Goal: Book appointment/travel/reservation

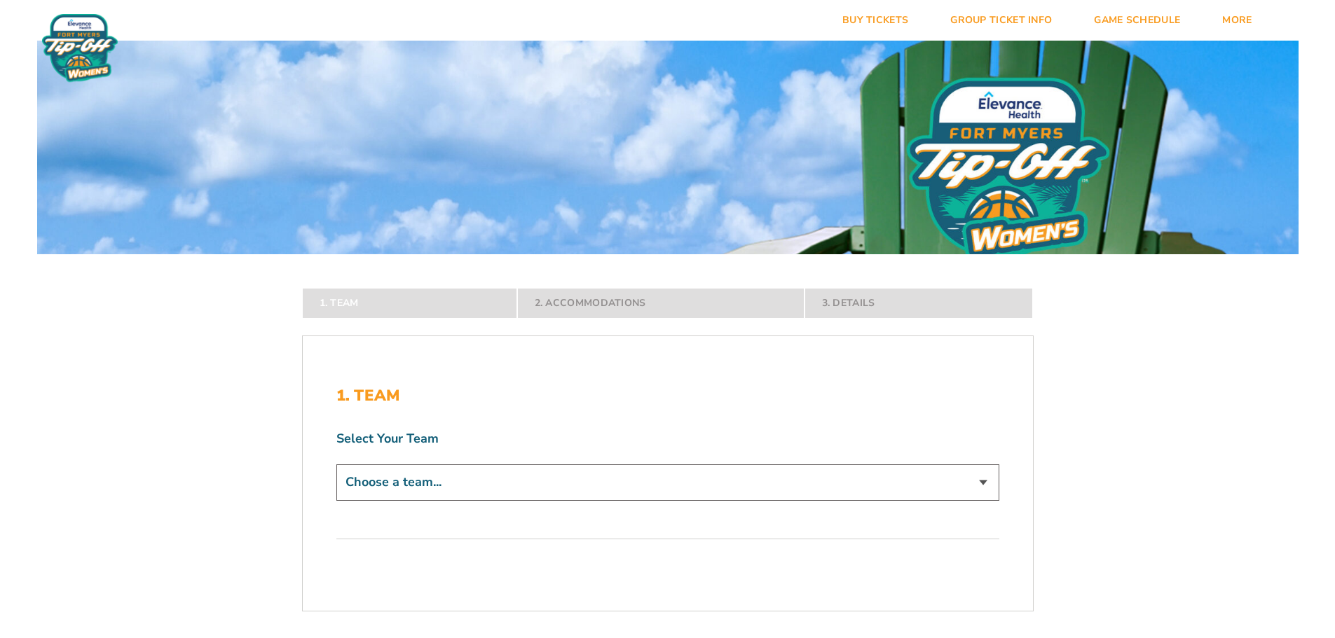
scroll to position [350, 0]
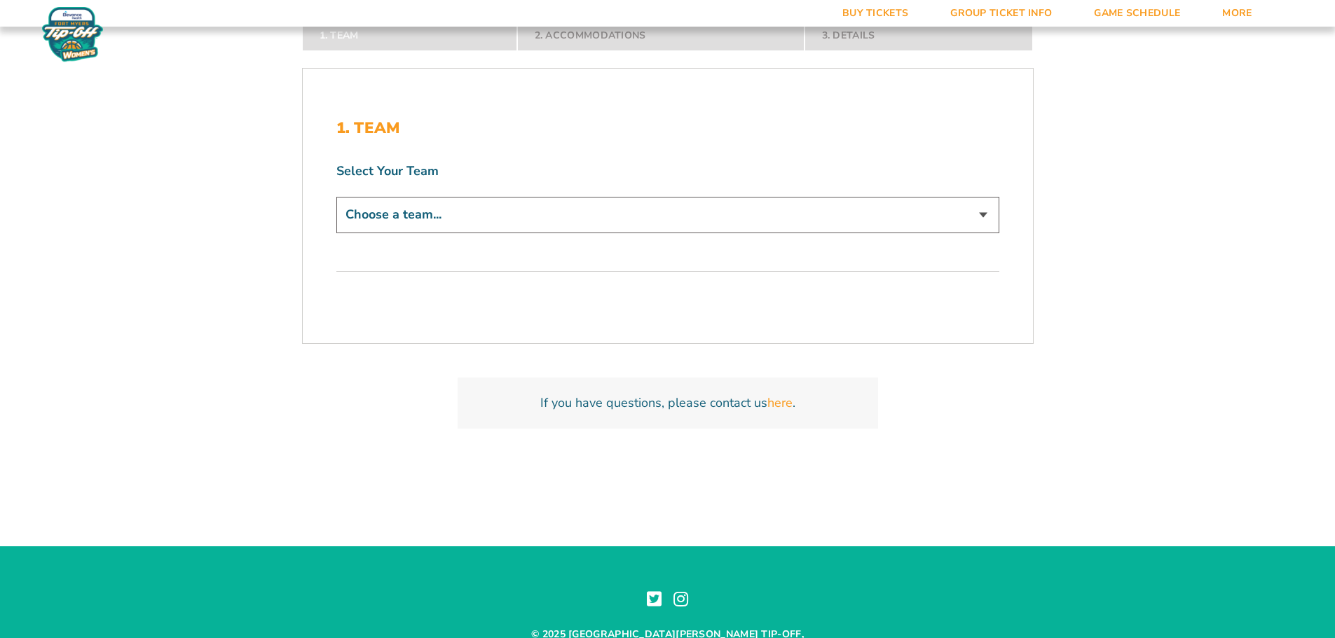
click at [495, 210] on select "Choose a team... Abilene Christian Wildcats Bradley Braves Butler Bulldogs Dayt…" at bounding box center [667, 215] width 663 height 36
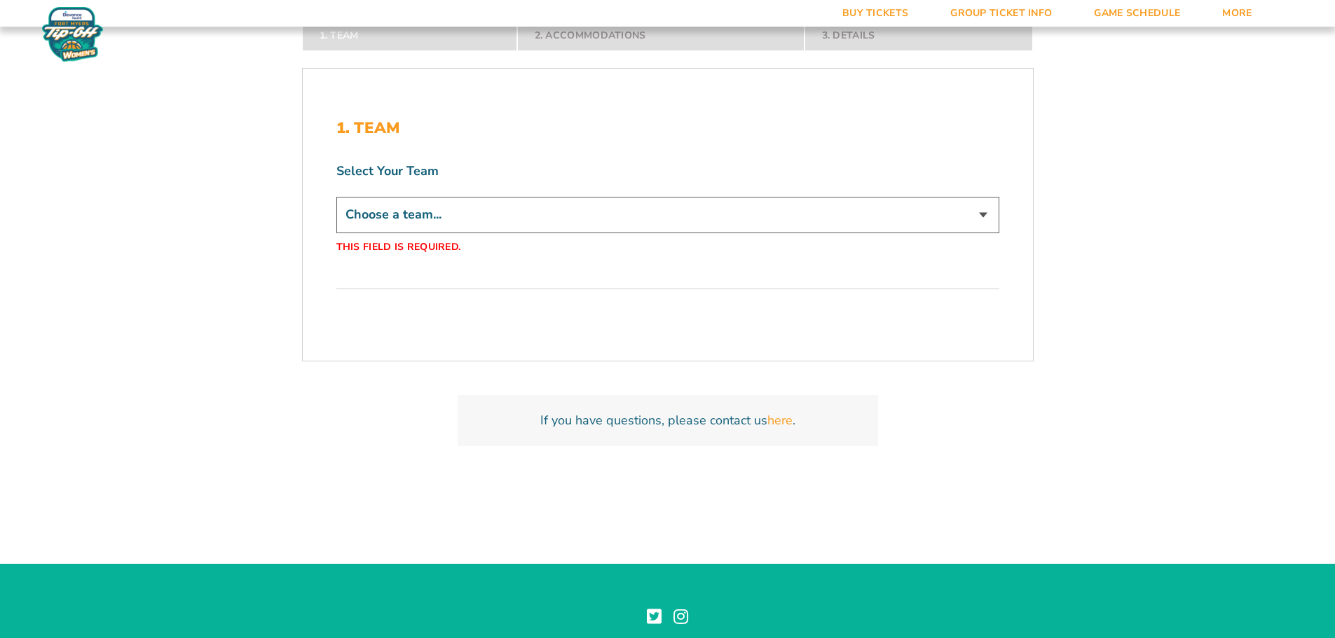
click at [1124, 211] on form "Abilene Christian Abilene Christian Travel Package Bradley Bradley Travel Packa…" at bounding box center [667, 82] width 1335 height 864
click at [563, 228] on select "Choose a team... Abilene Christian Wildcats [PERSON_NAME] Braves [PERSON_NAME] …" at bounding box center [667, 215] width 663 height 36
select select "12291"
click at [336, 197] on select "Choose a team... Abilene Christian Wildcats Bradley Braves Butler Bulldogs Dayt…" at bounding box center [667, 215] width 663 height 36
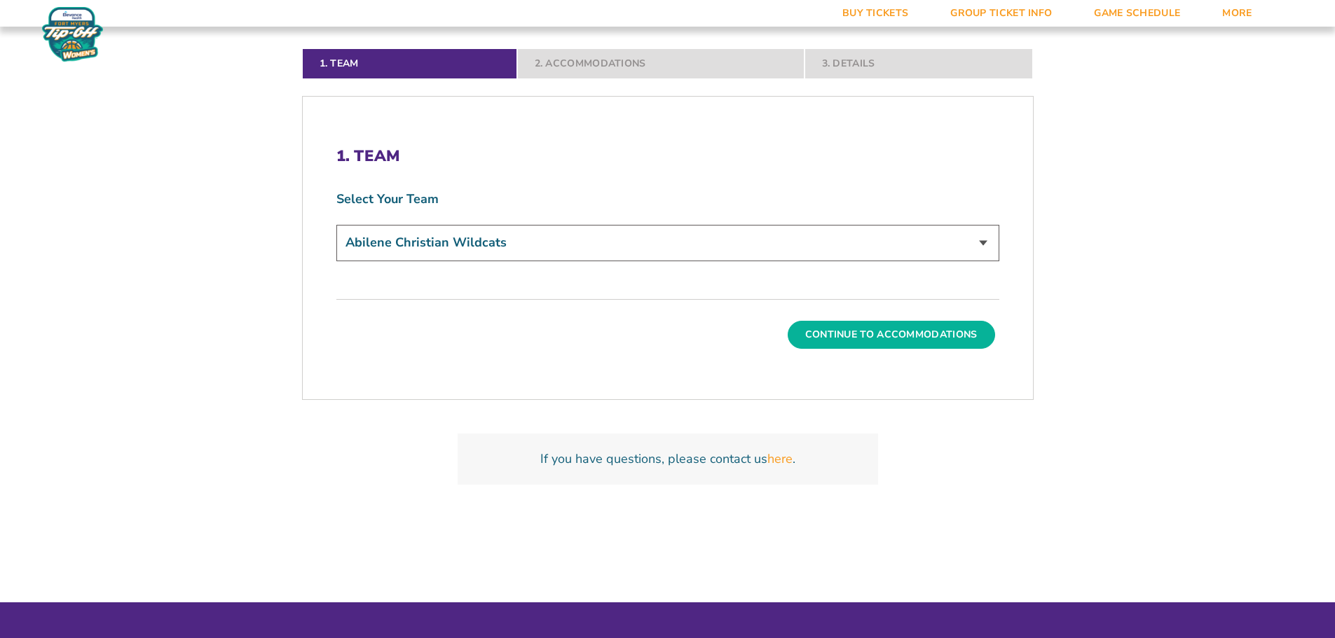
click at [895, 321] on button "Continue To Accommodations" at bounding box center [891, 335] width 207 height 28
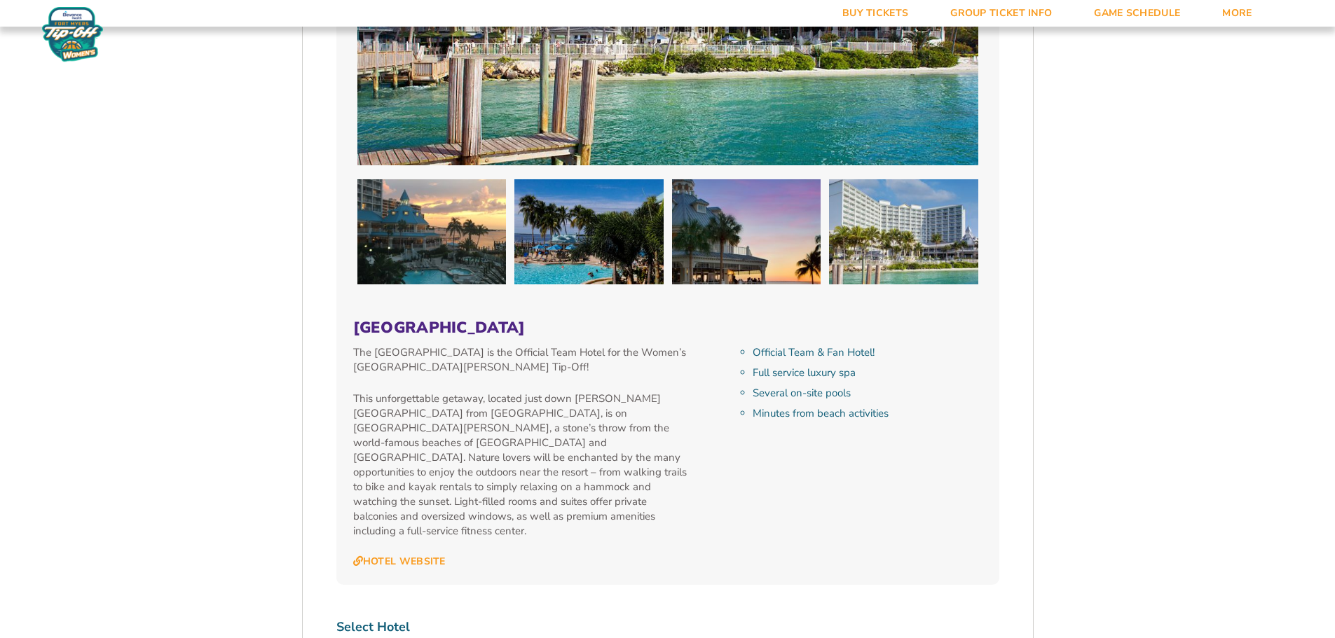
scroll to position [1353, 0]
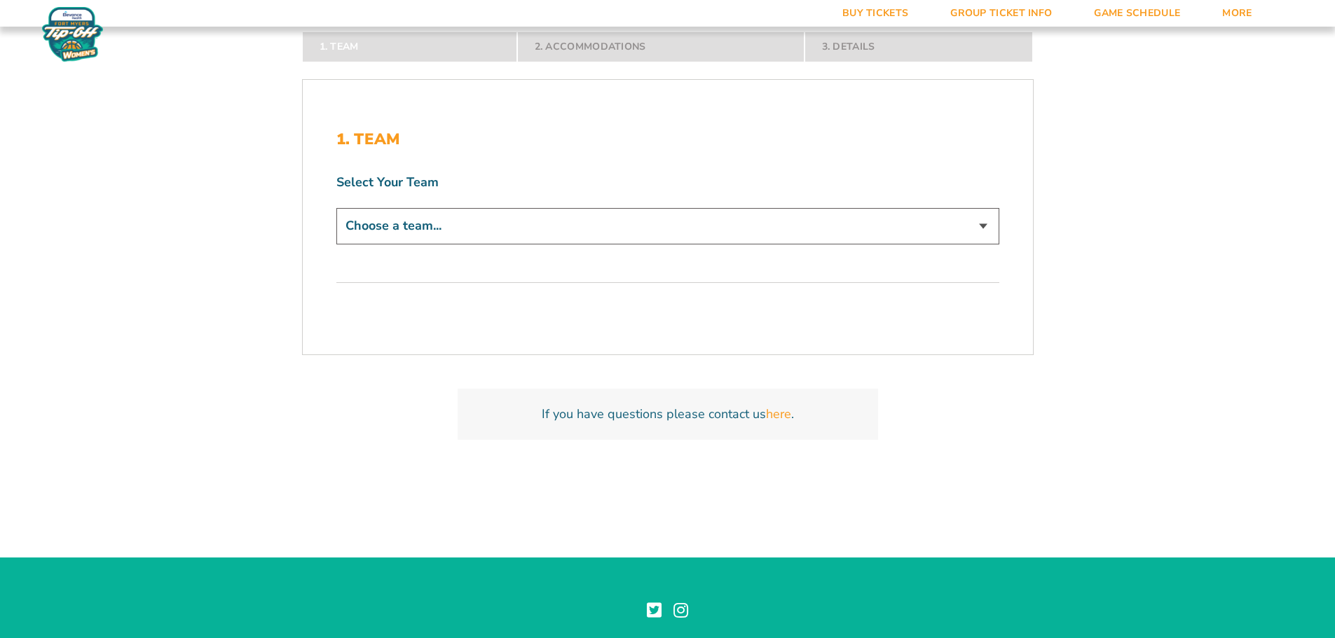
scroll to position [350, 0]
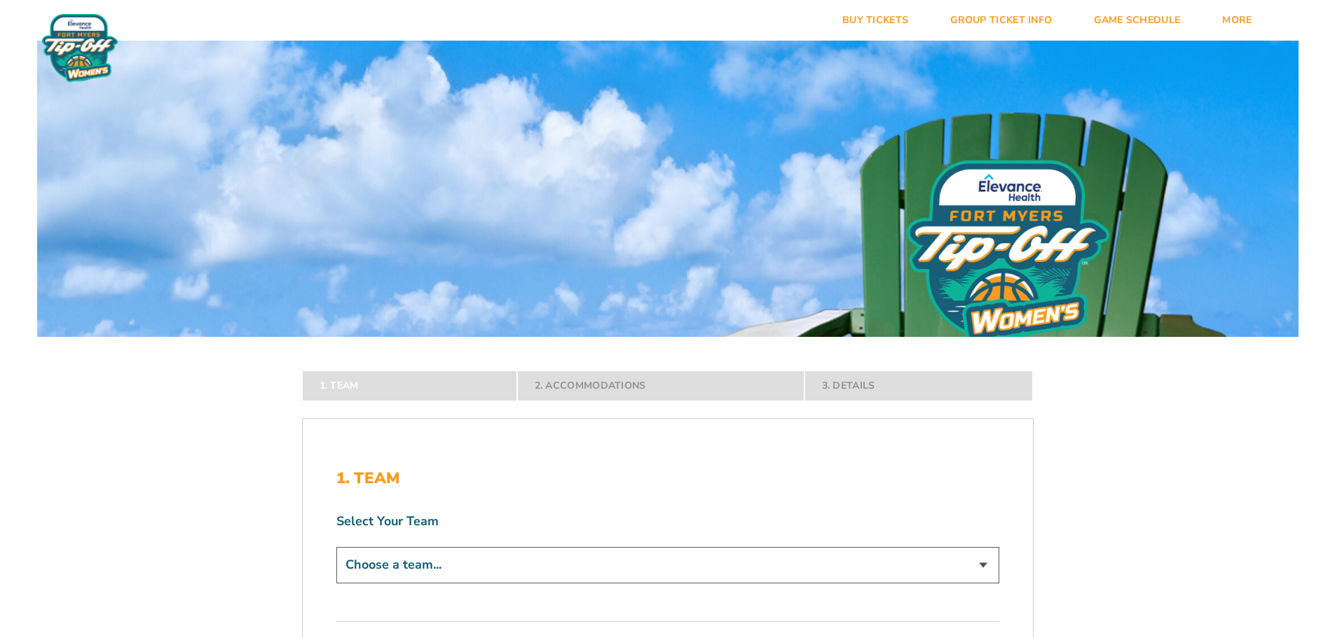
scroll to position [280, 0]
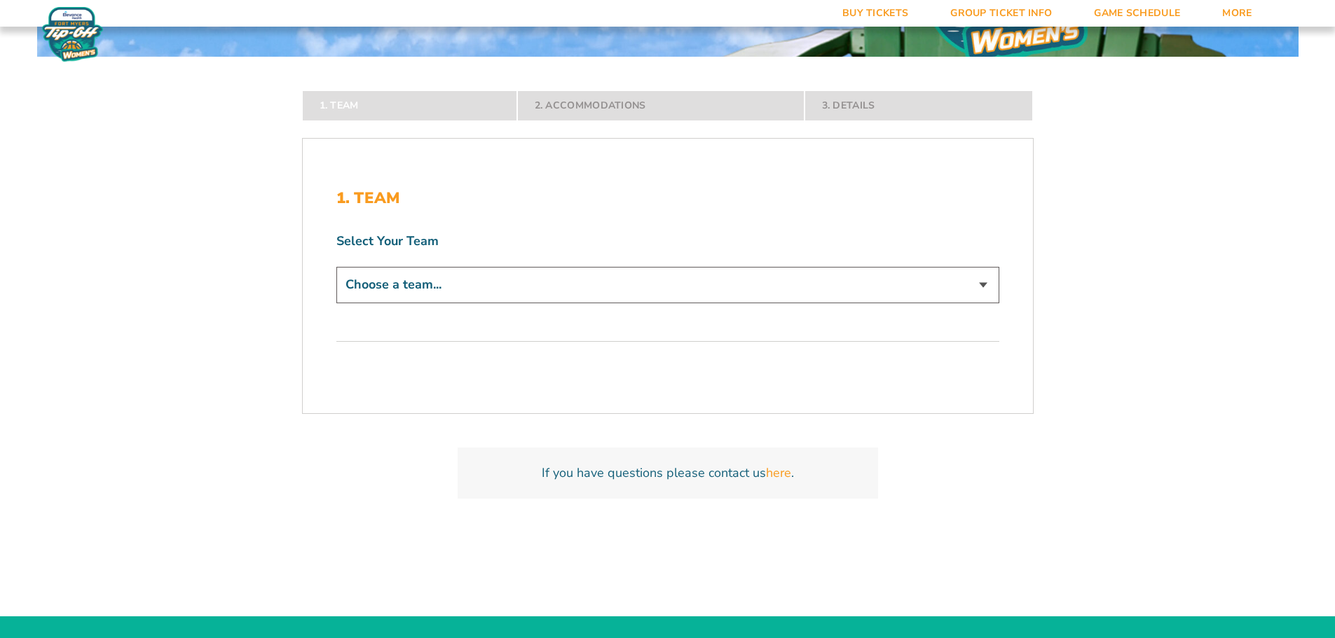
click at [586, 291] on select "Choose a team... [US_STATE] Jayhawks [US_STATE] Tigers Northwestern Wildcats" at bounding box center [667, 285] width 663 height 36
select select "12279"
click at [336, 303] on select "Choose a team... [US_STATE] Jayhawks [US_STATE] Tigers Northwestern Wildcats" at bounding box center [667, 285] width 663 height 36
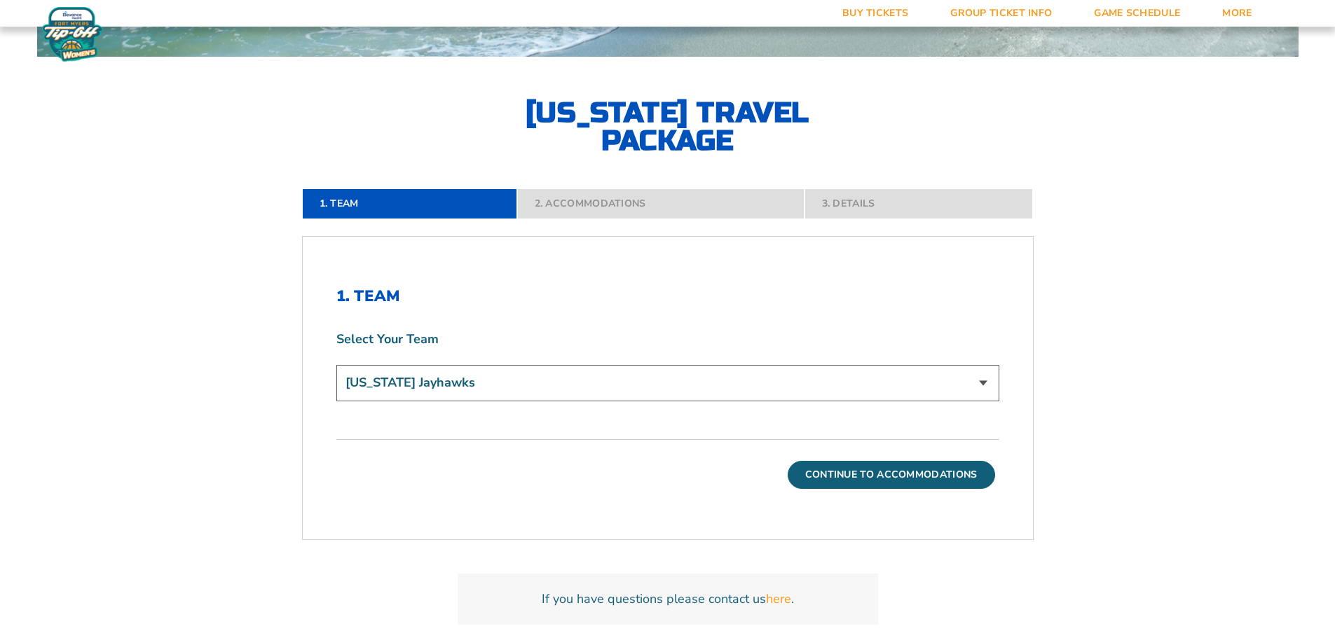
click at [907, 472] on button "Continue To Accommodations" at bounding box center [891, 475] width 207 height 28
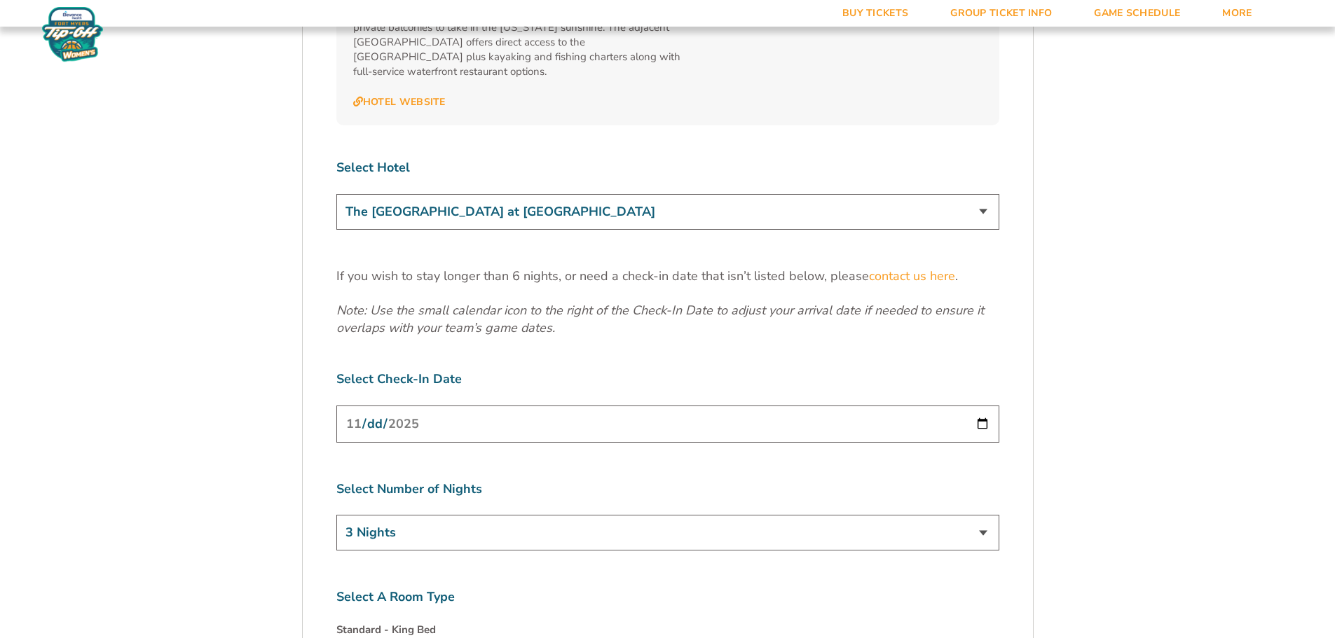
scroll to position [1773, 0]
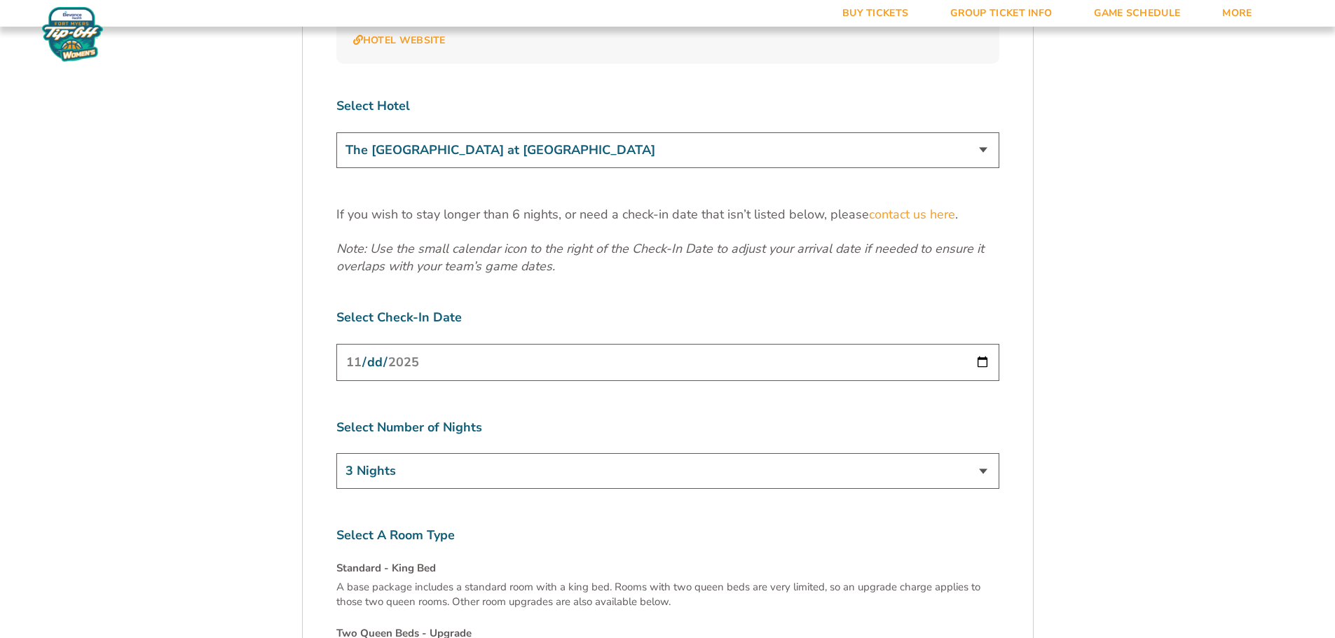
click at [981, 344] on input "[DATE]" at bounding box center [667, 362] width 663 height 37
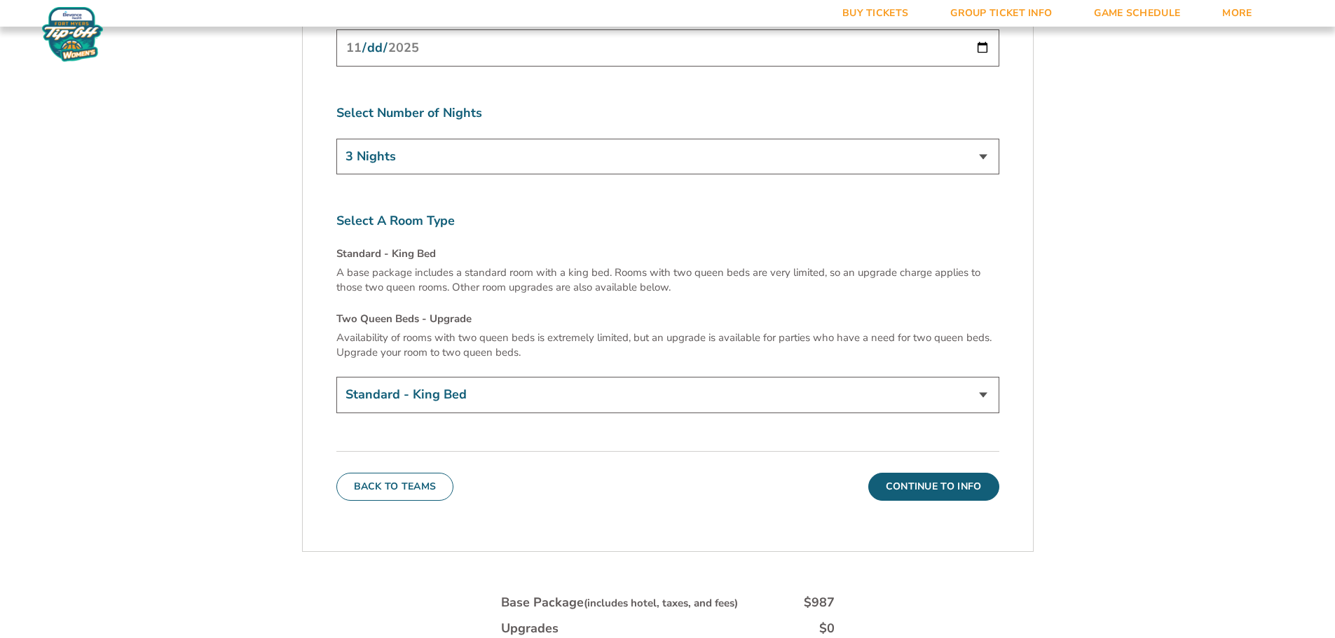
scroll to position [2124, 0]
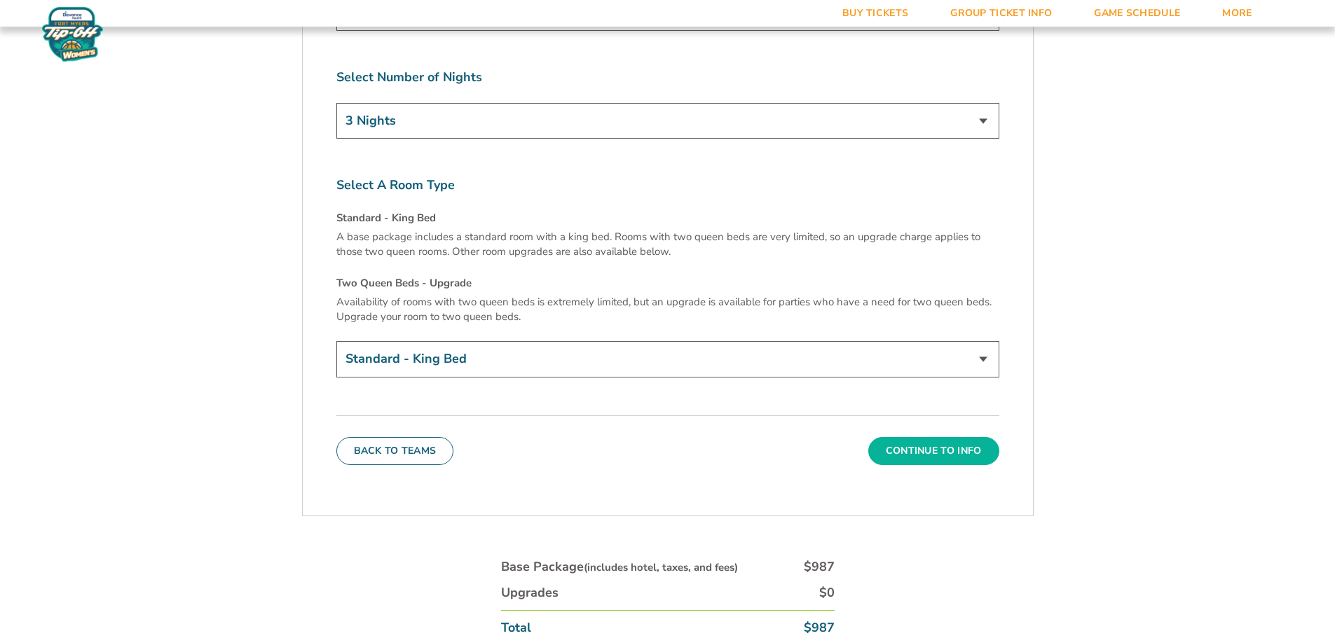
click at [974, 437] on button "Continue To Info" at bounding box center [933, 451] width 131 height 28
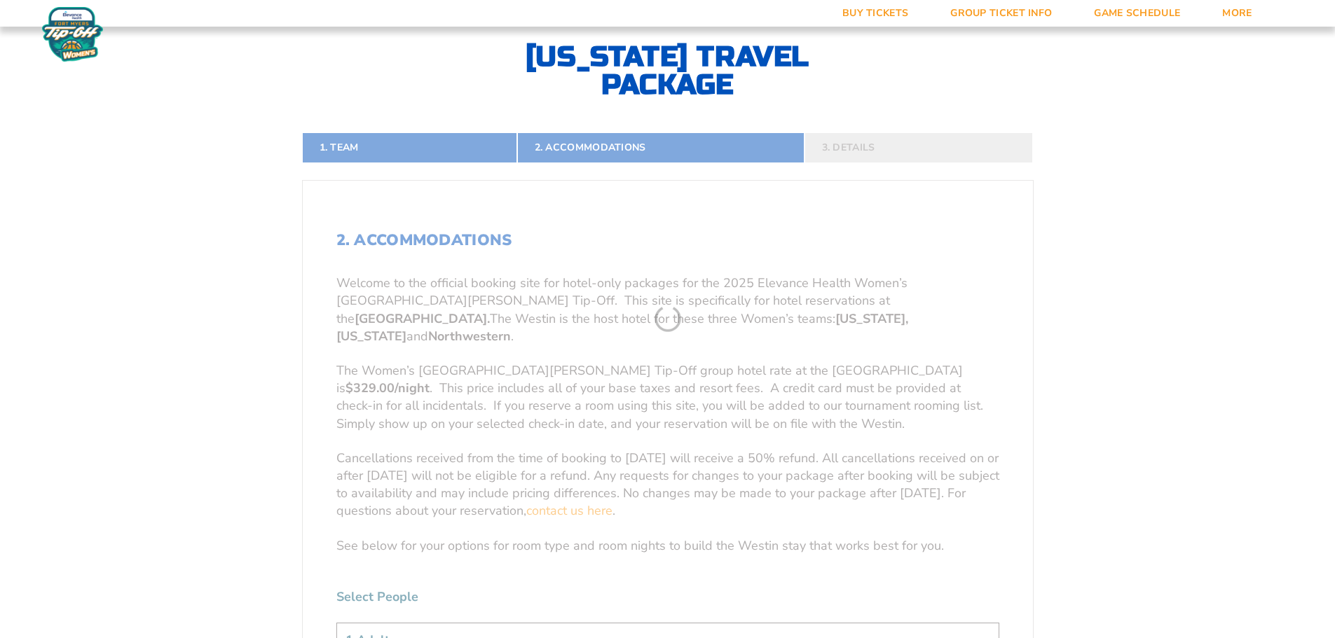
scroll to position [302, 0]
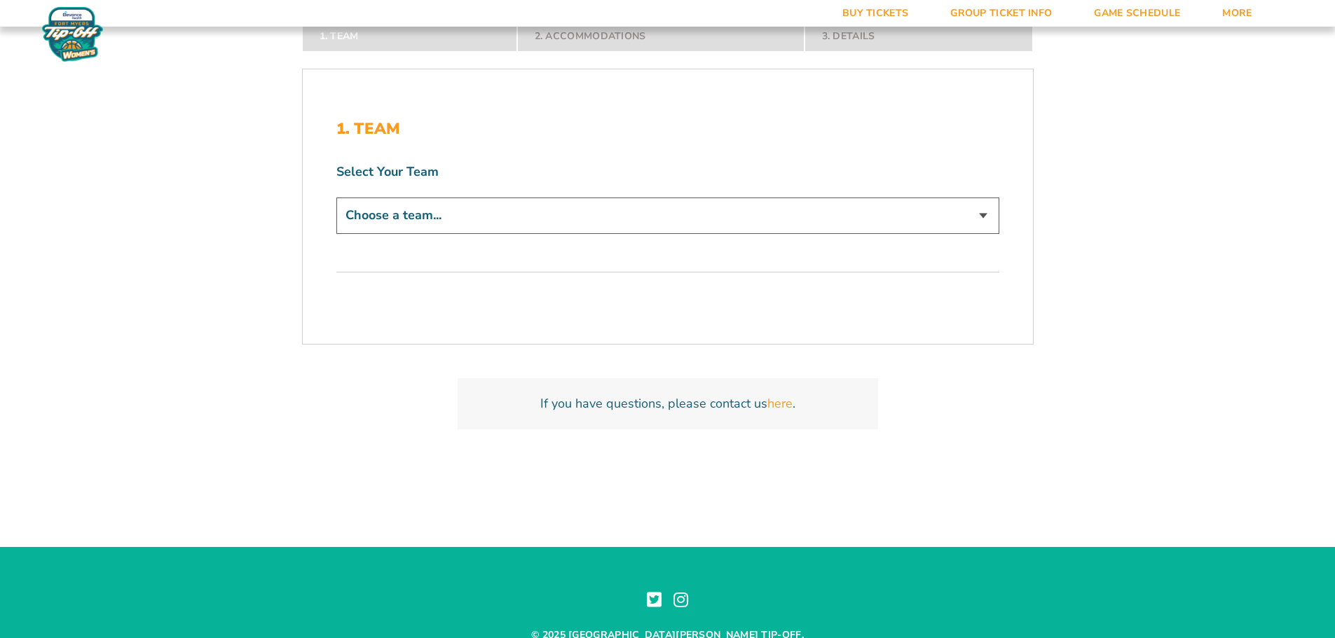
scroll to position [350, 0]
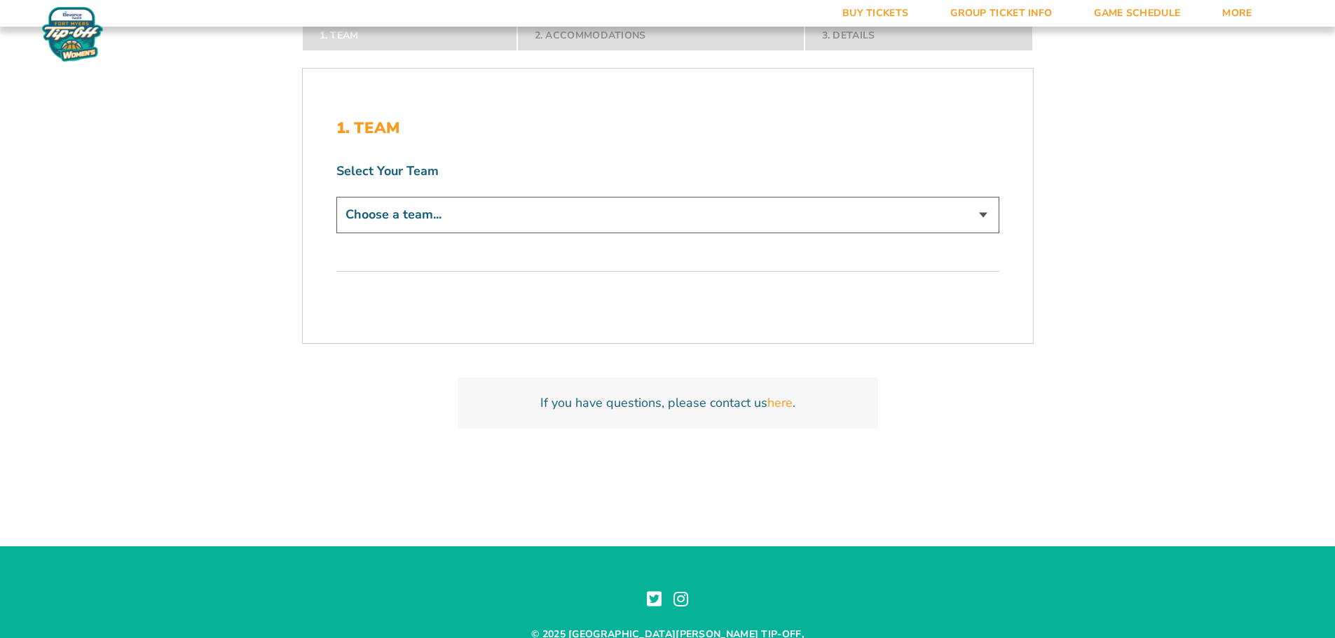
click at [577, 221] on select "Choose a team... Abilene Christian Wildcats Bradley Braves Butler Bulldogs Dayt…" at bounding box center [667, 215] width 663 height 36
select select "12290"
click at [336, 197] on select "Choose a team... Abilene Christian Wildcats Bradley Braves Butler Bulldogs Dayt…" at bounding box center [667, 215] width 663 height 36
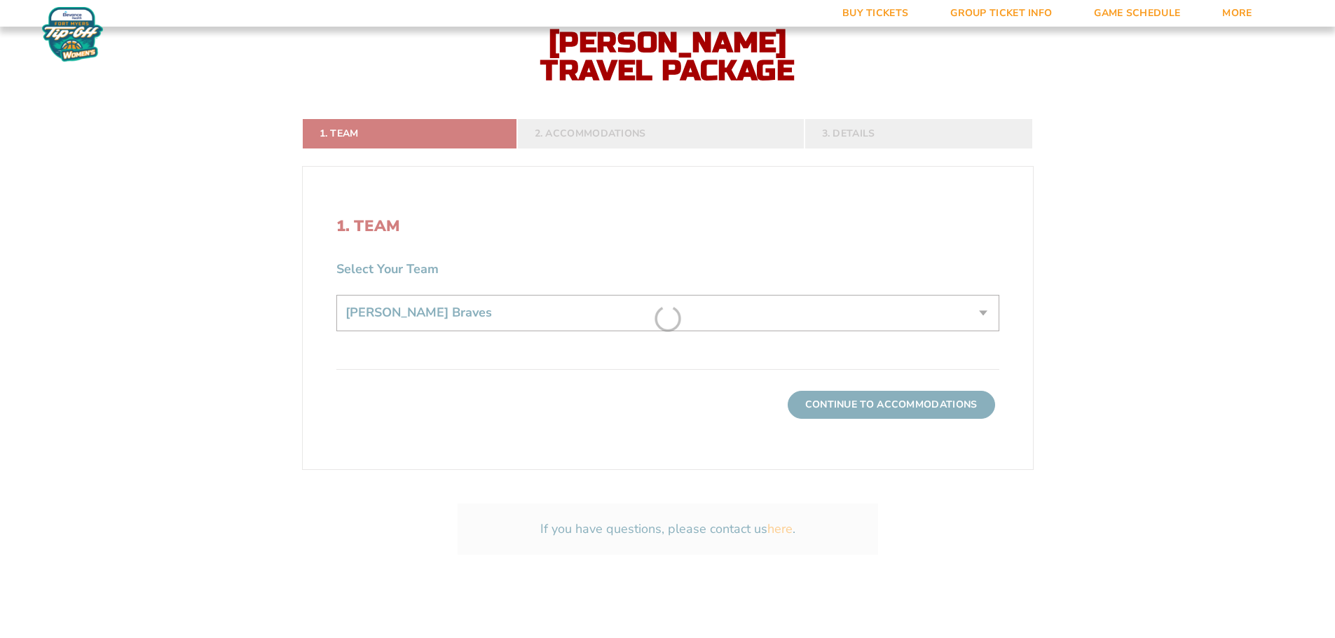
scroll to position [448, 0]
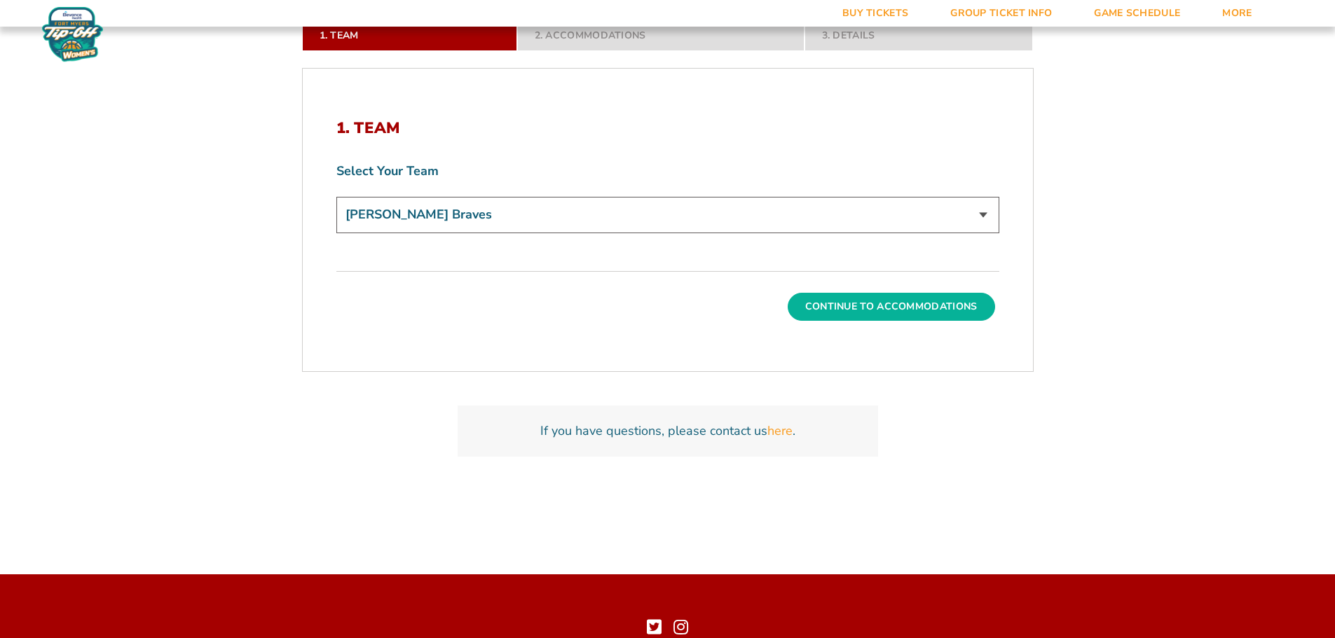
click at [925, 301] on button "Continue To Accommodations" at bounding box center [891, 307] width 207 height 28
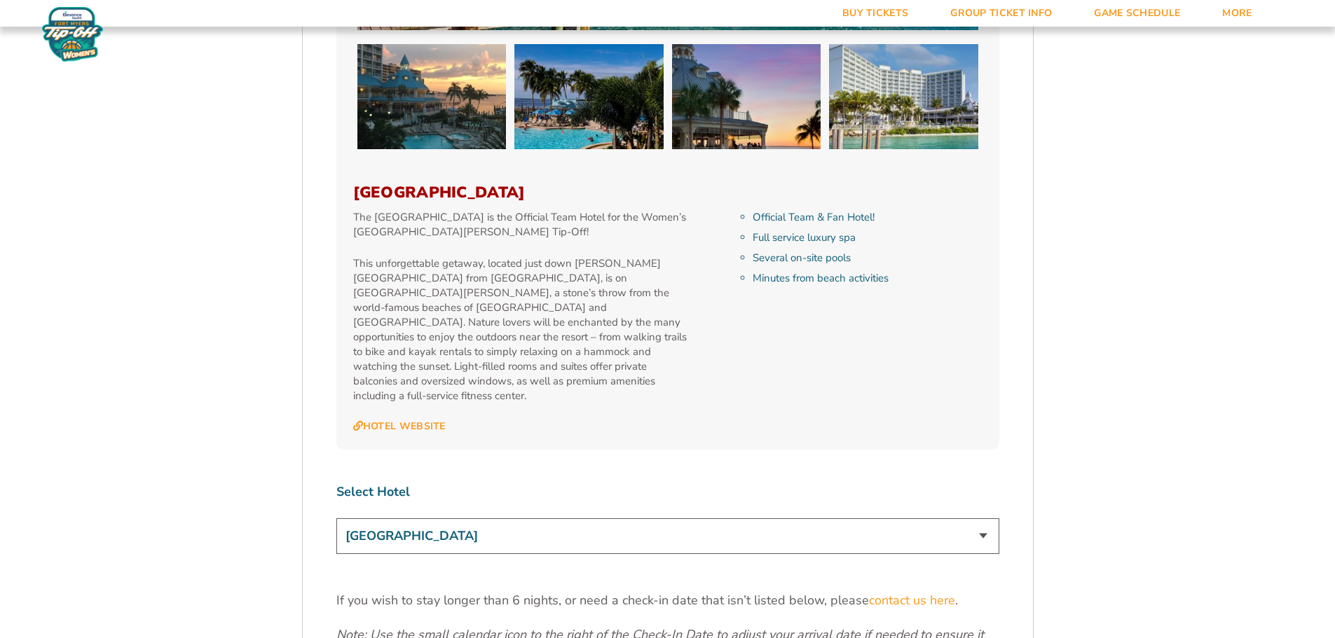
scroll to position [1843, 0]
